Goal: Find specific page/section: Find specific page/section

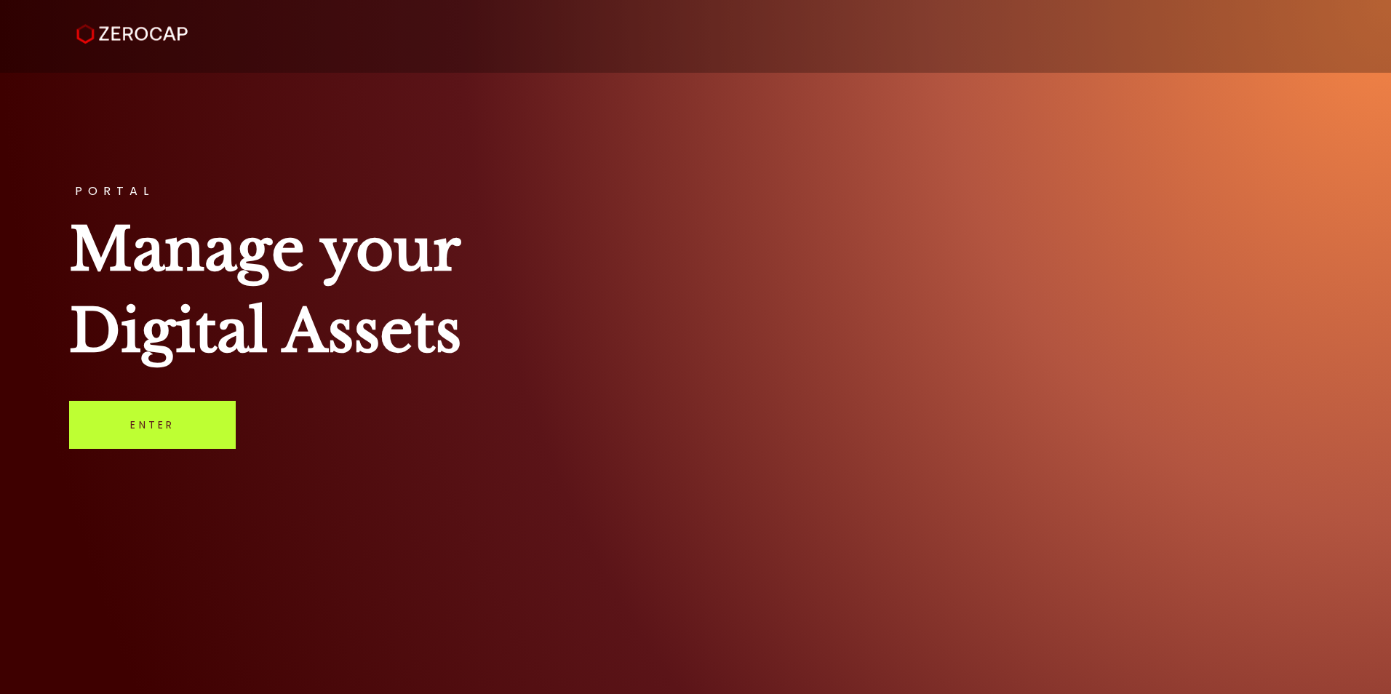
click at [113, 439] on link "Enter" at bounding box center [152, 425] width 167 height 48
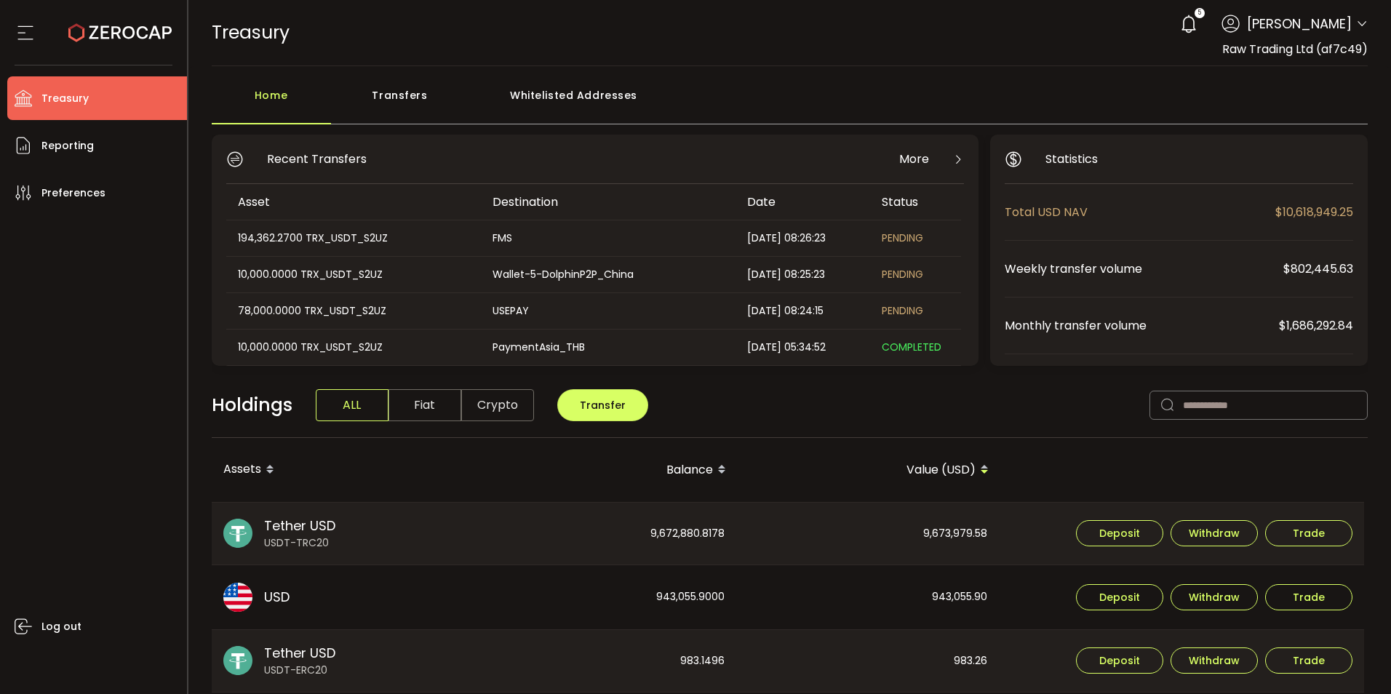
click at [1356, 26] on icon at bounding box center [1362, 24] width 12 height 12
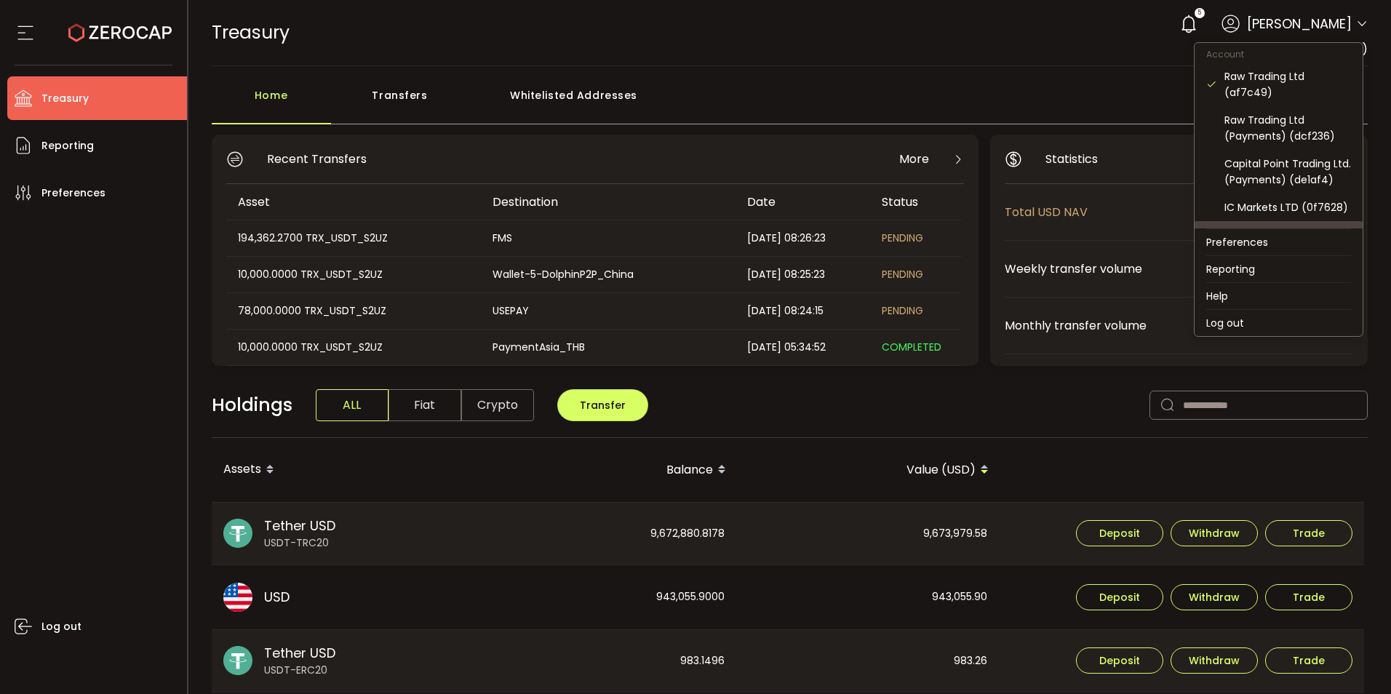
scroll to position [96, 0]
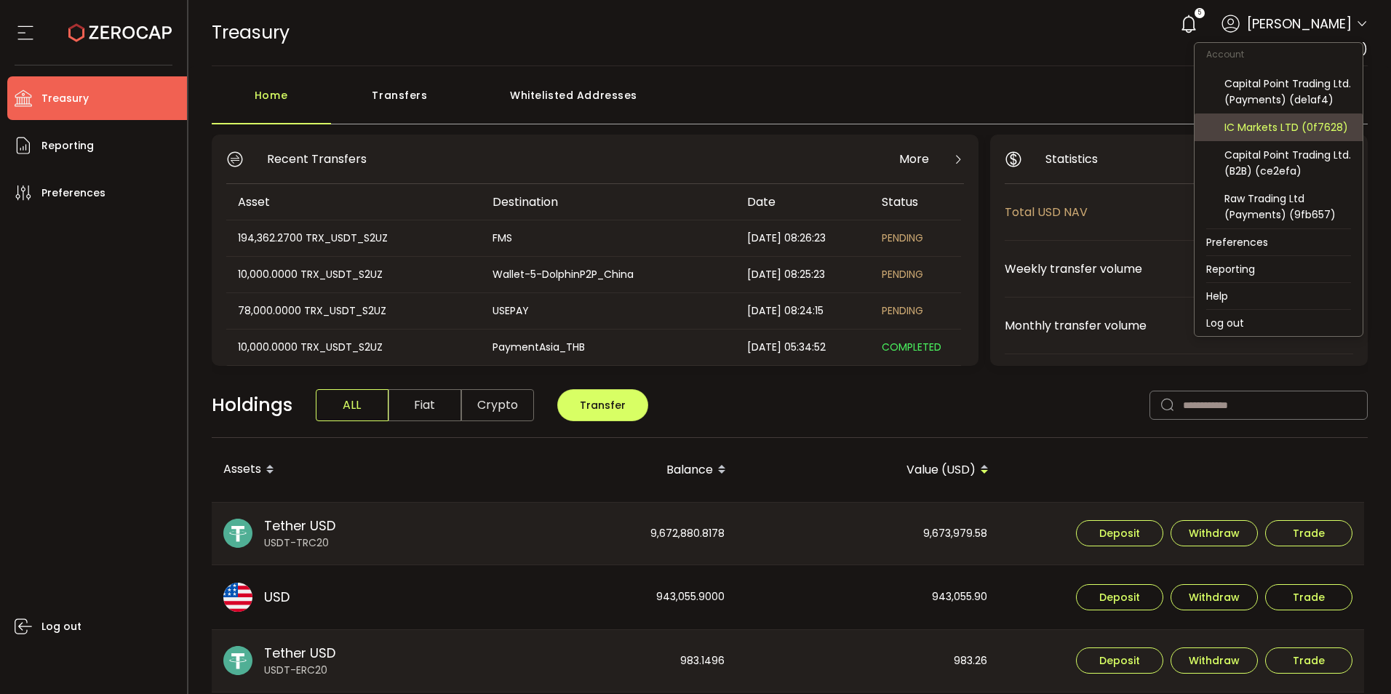
click at [1281, 128] on div "IC Markets LTD (0f7628)" at bounding box center [1288, 127] width 127 height 16
